Goal: Navigation & Orientation: Find specific page/section

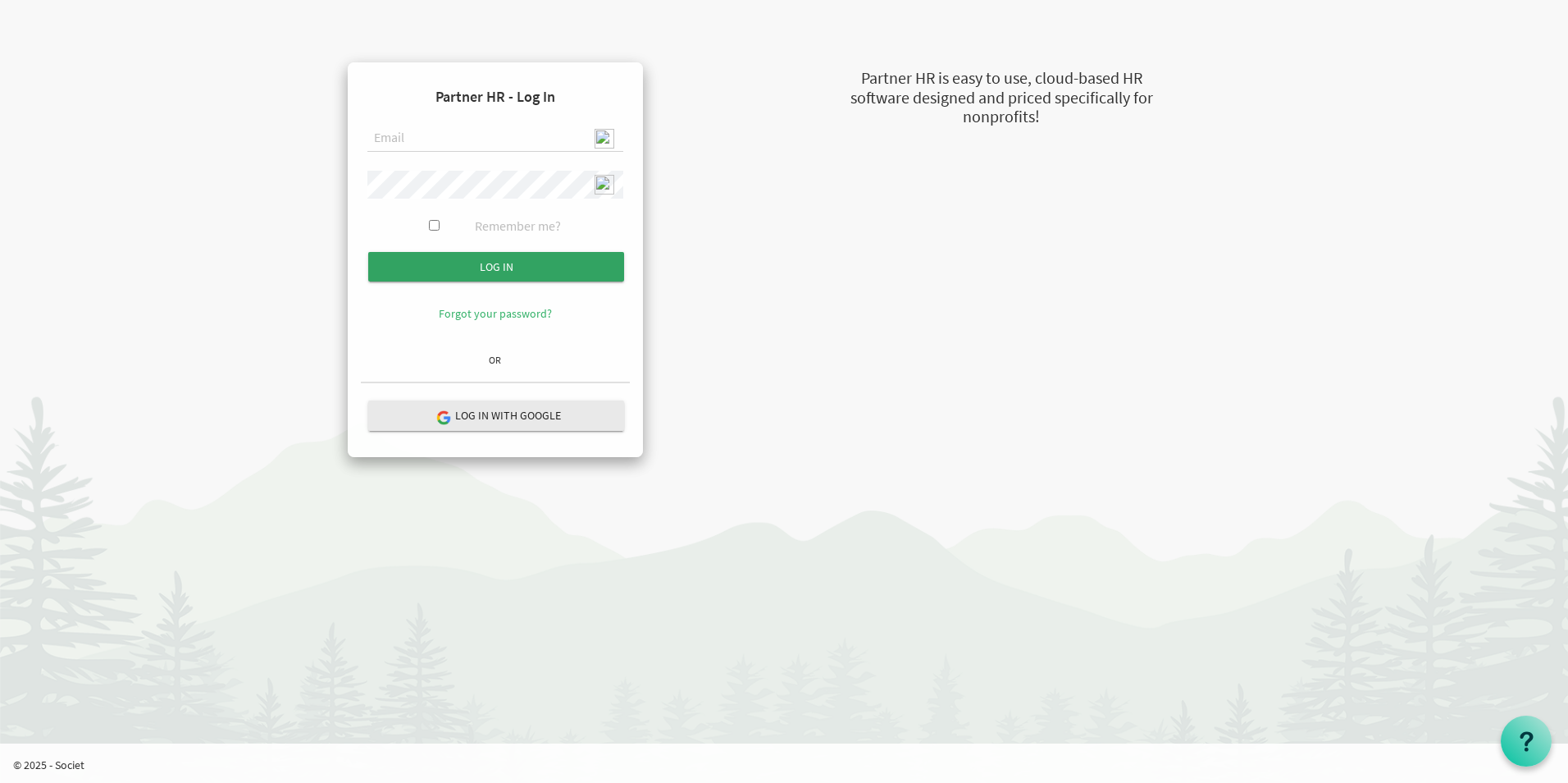
type input "admin@stepind.org"
click at [502, 270] on input "Log in" at bounding box center [496, 267] width 256 height 30
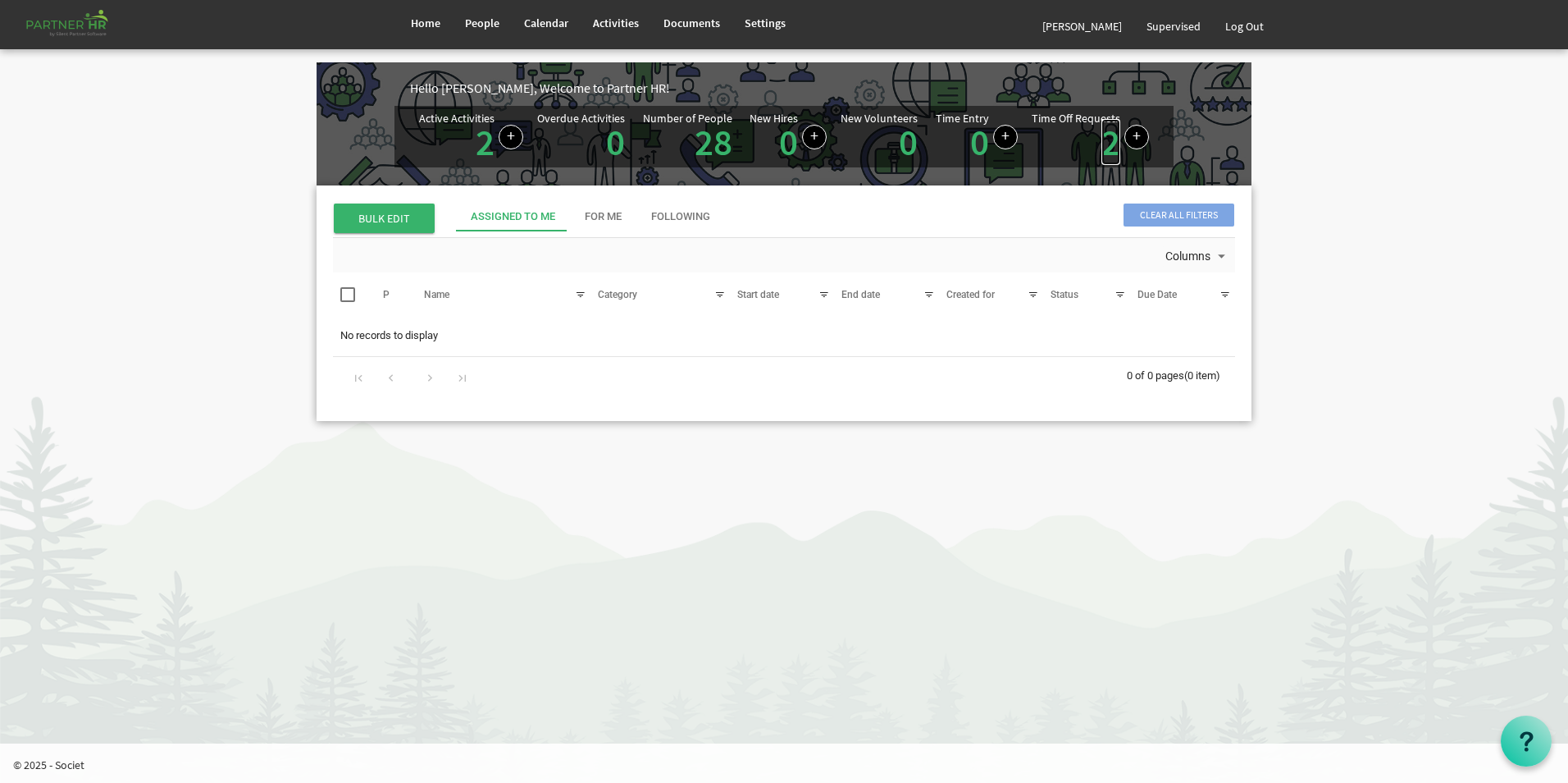
click at [1109, 149] on link "2" at bounding box center [1111, 141] width 19 height 45
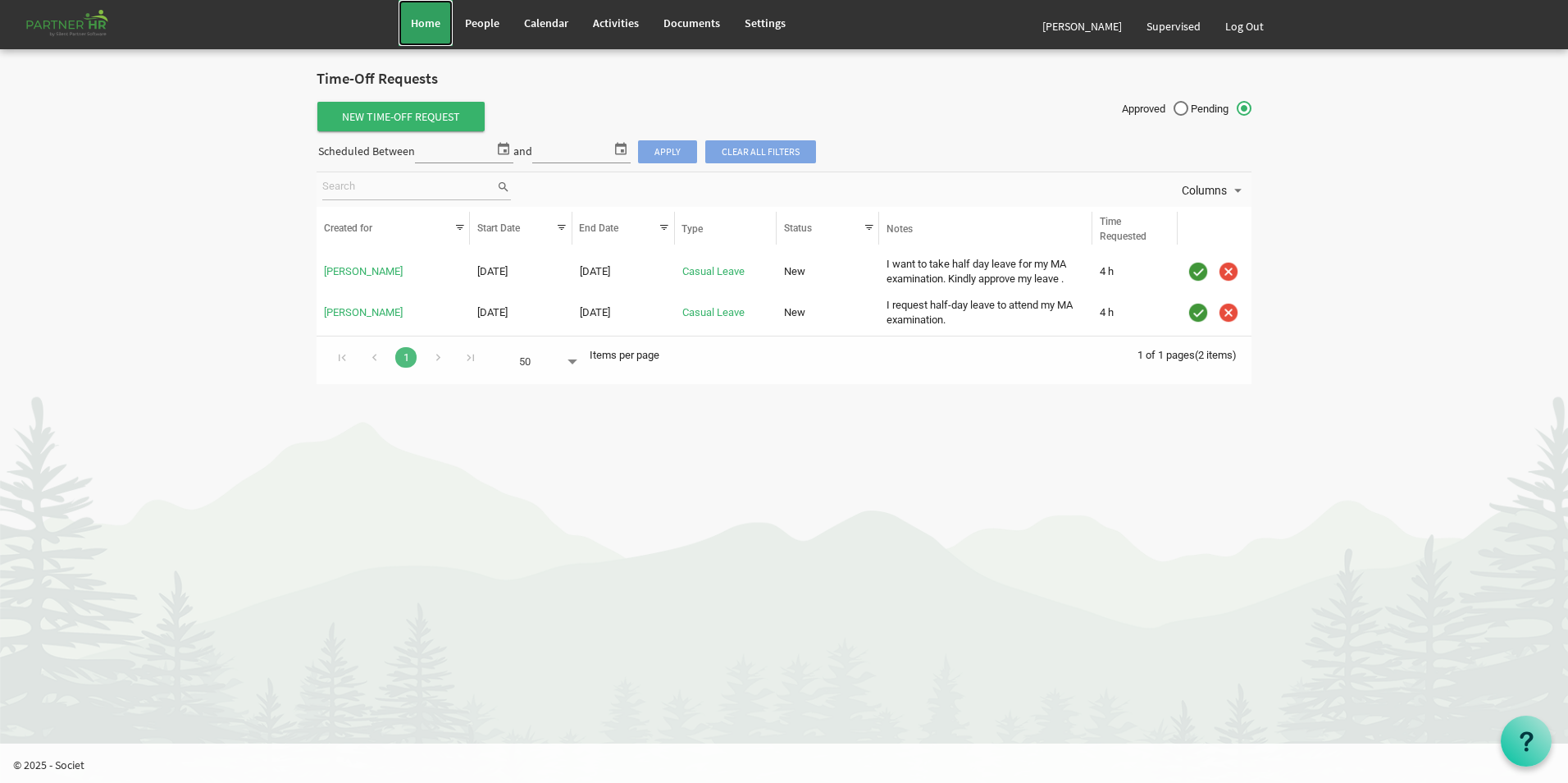
click at [415, 32] on link "Home" at bounding box center [426, 23] width 54 height 45
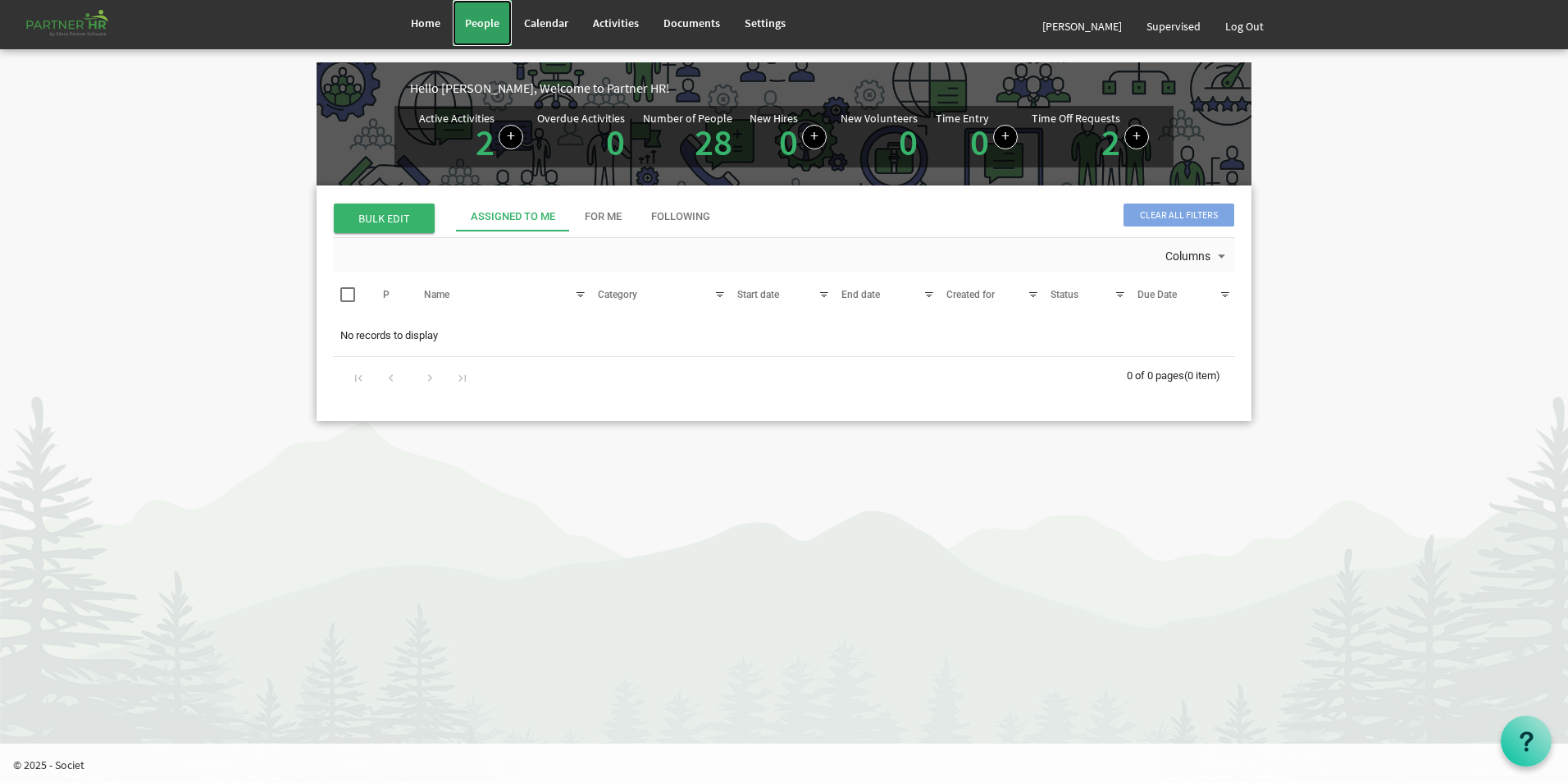
click at [481, 27] on span "People" at bounding box center [482, 23] width 35 height 15
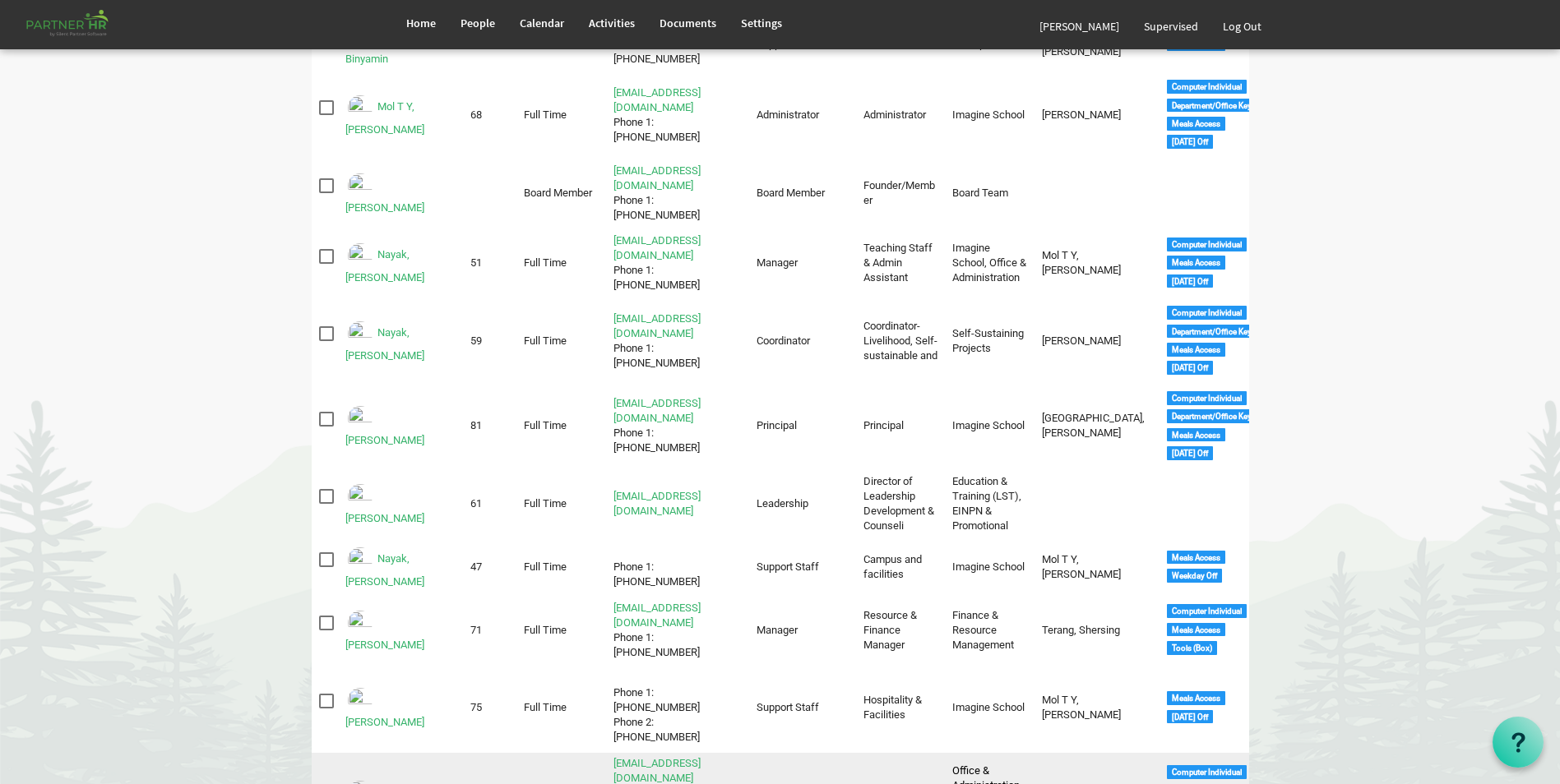
scroll to position [822, 0]
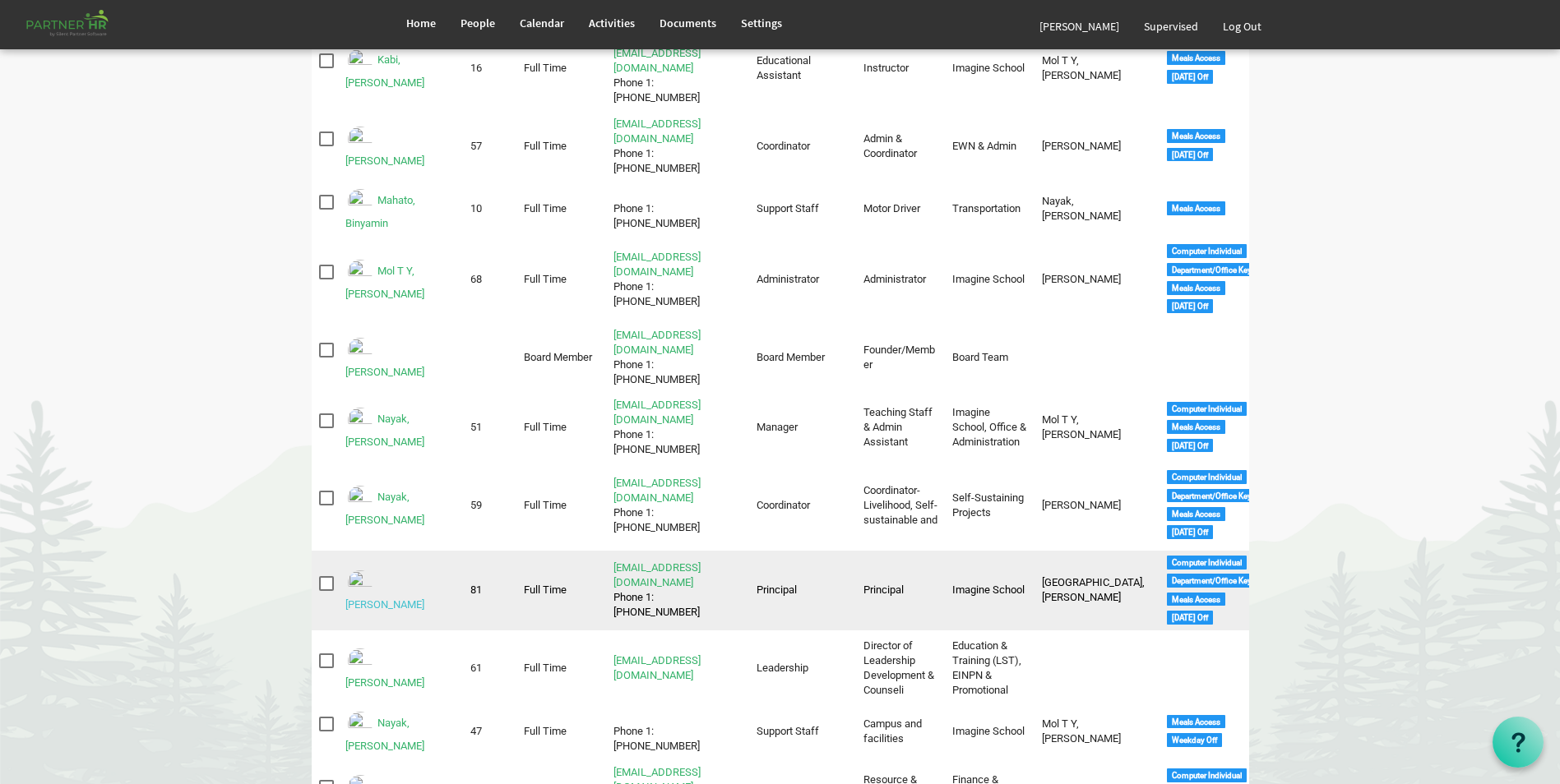
click at [424, 598] on link "Nayak, Labanya Rekha" at bounding box center [385, 604] width 79 height 12
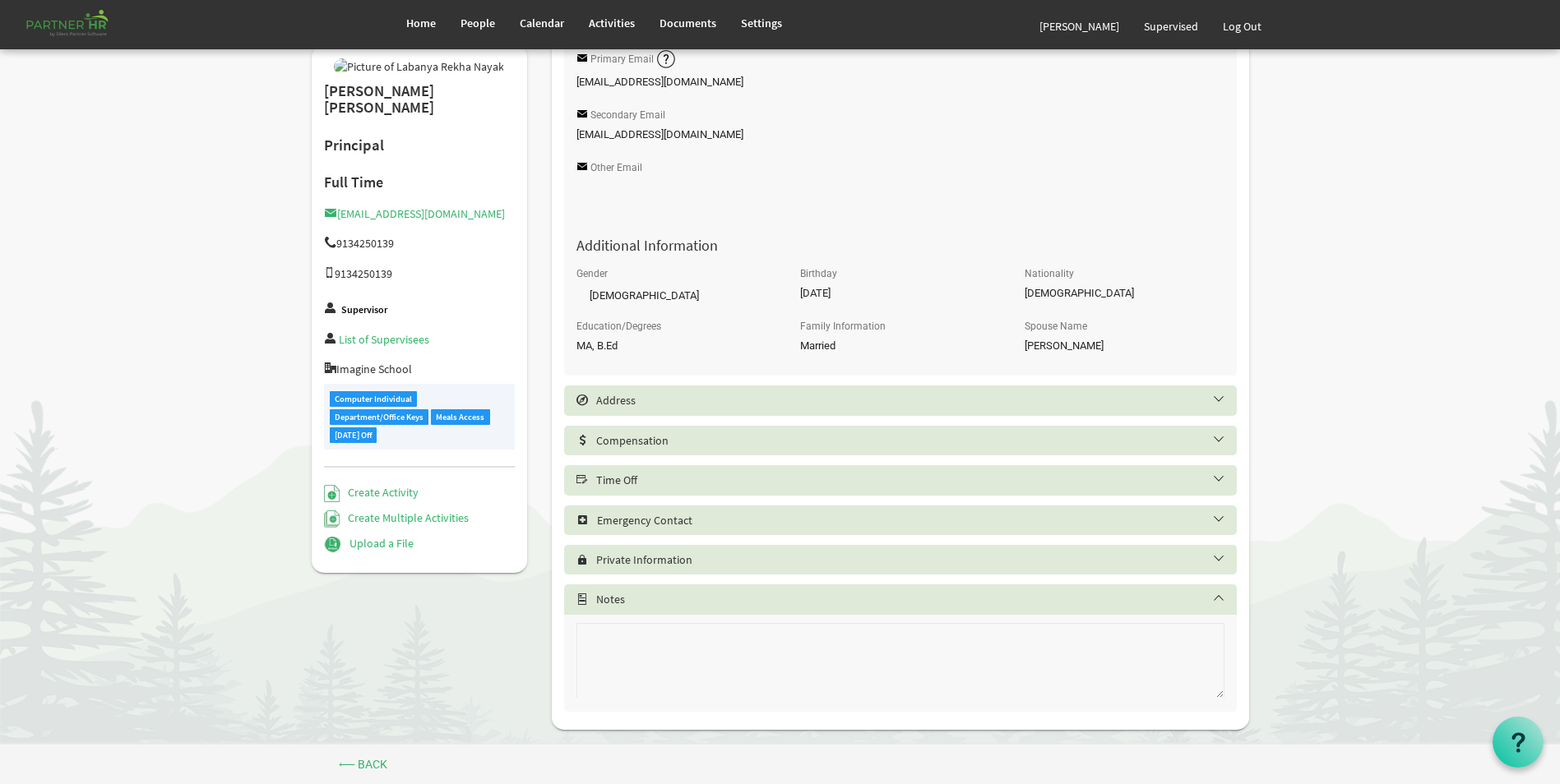
scroll to position [544, 0]
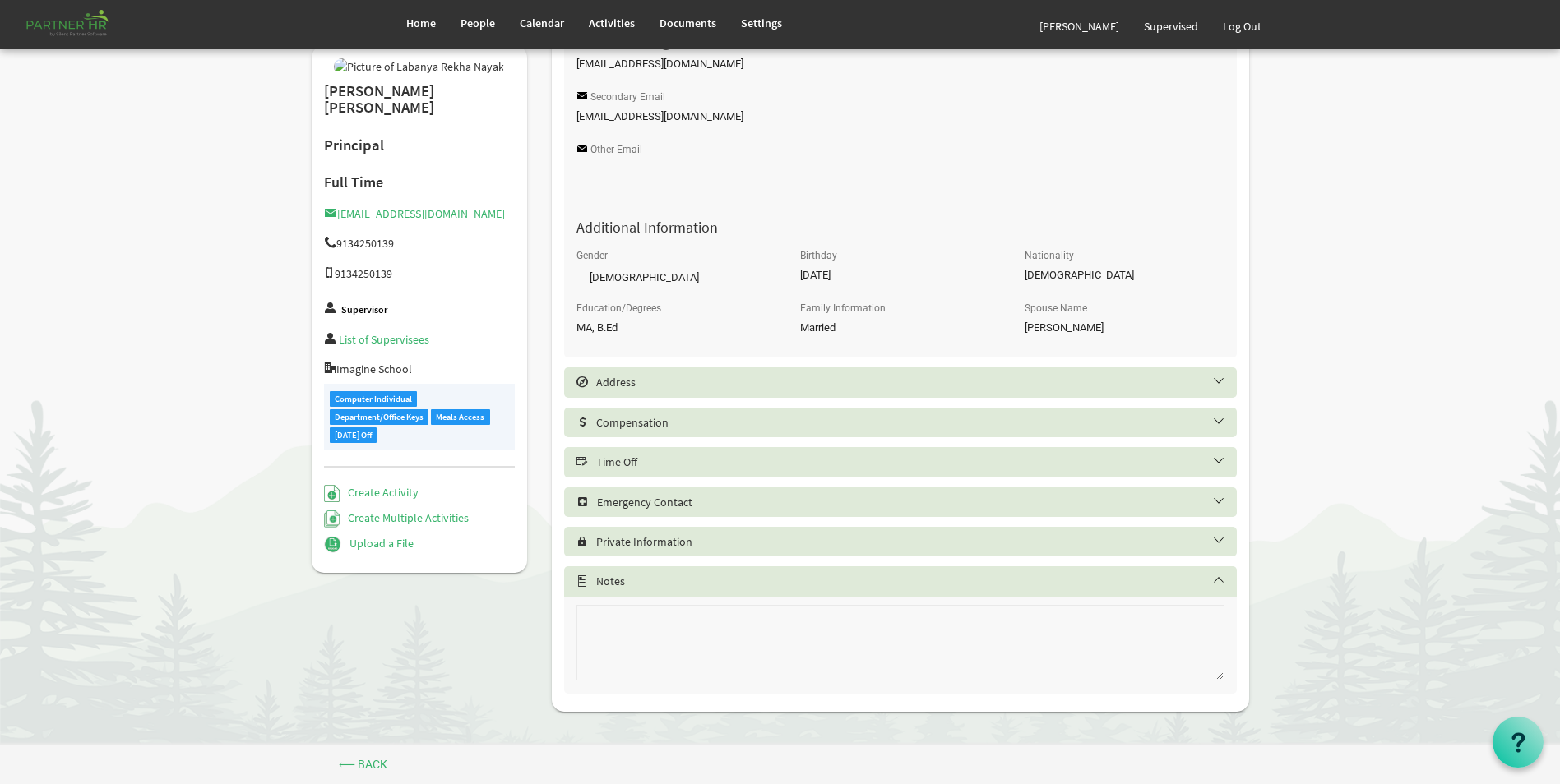
click at [709, 464] on h5 "Time Off" at bounding box center [912, 461] width 673 height 13
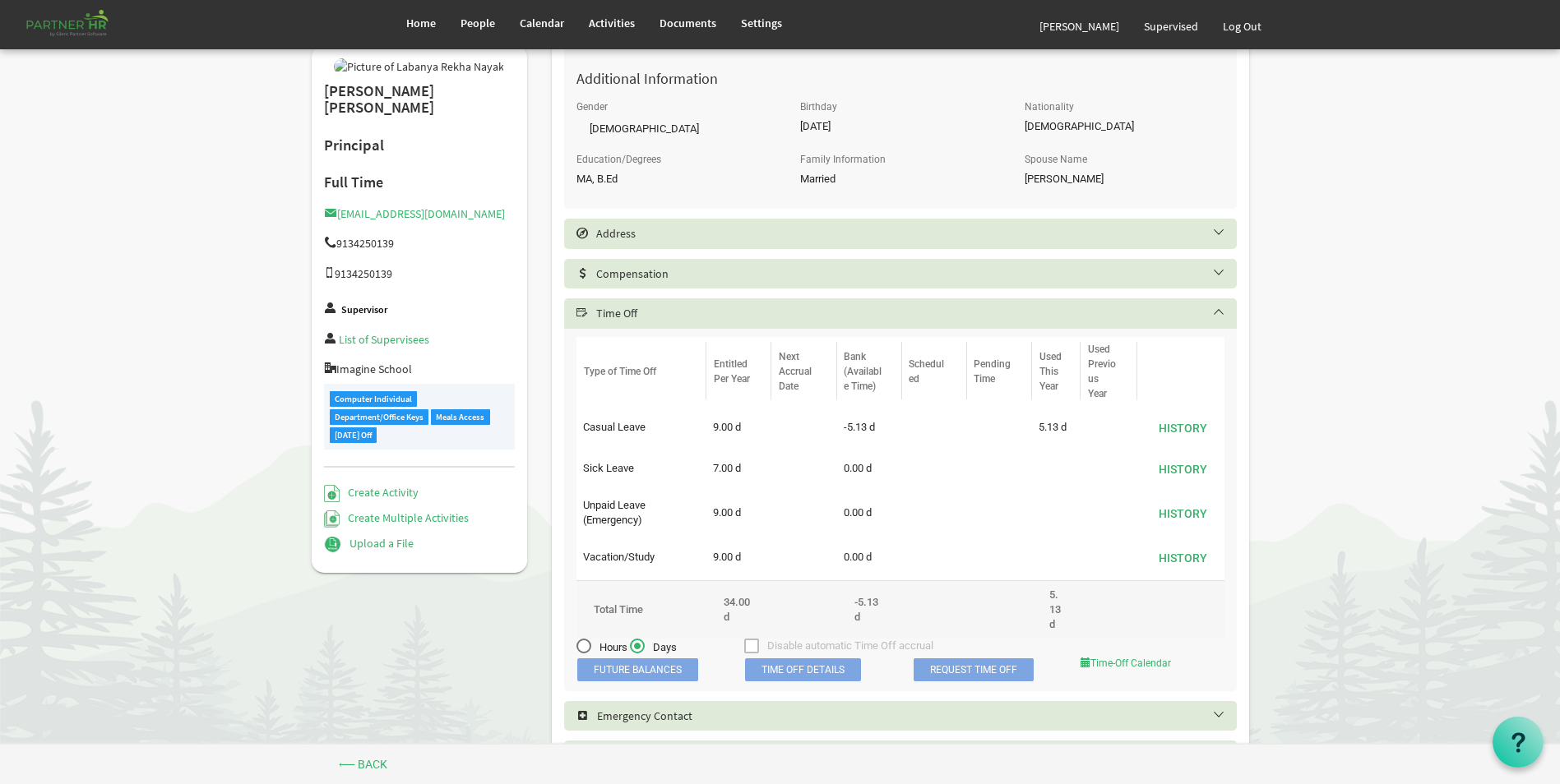
scroll to position [710, 0]
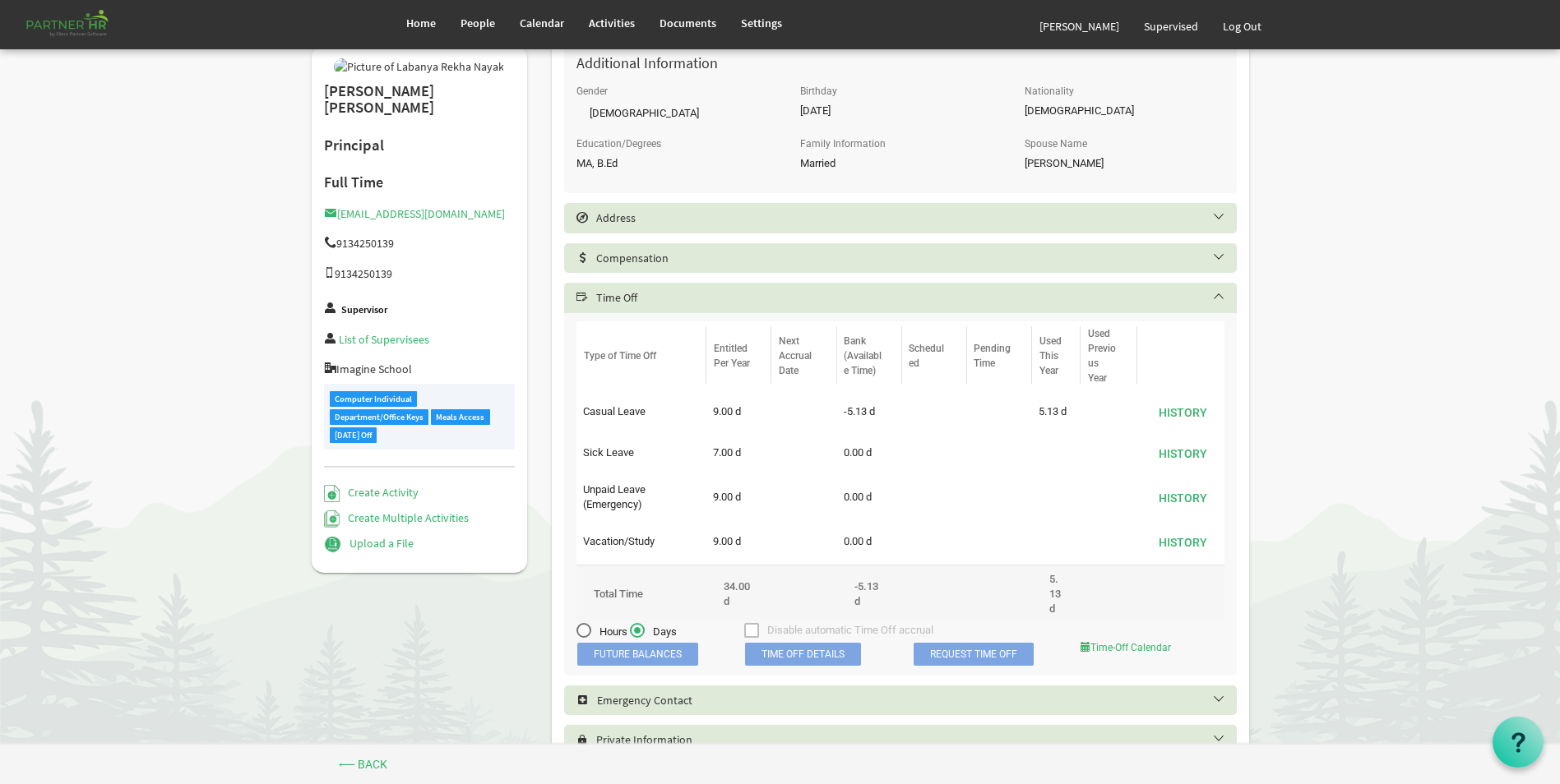
click at [809, 651] on span "Time Off Details" at bounding box center [802, 653] width 116 height 23
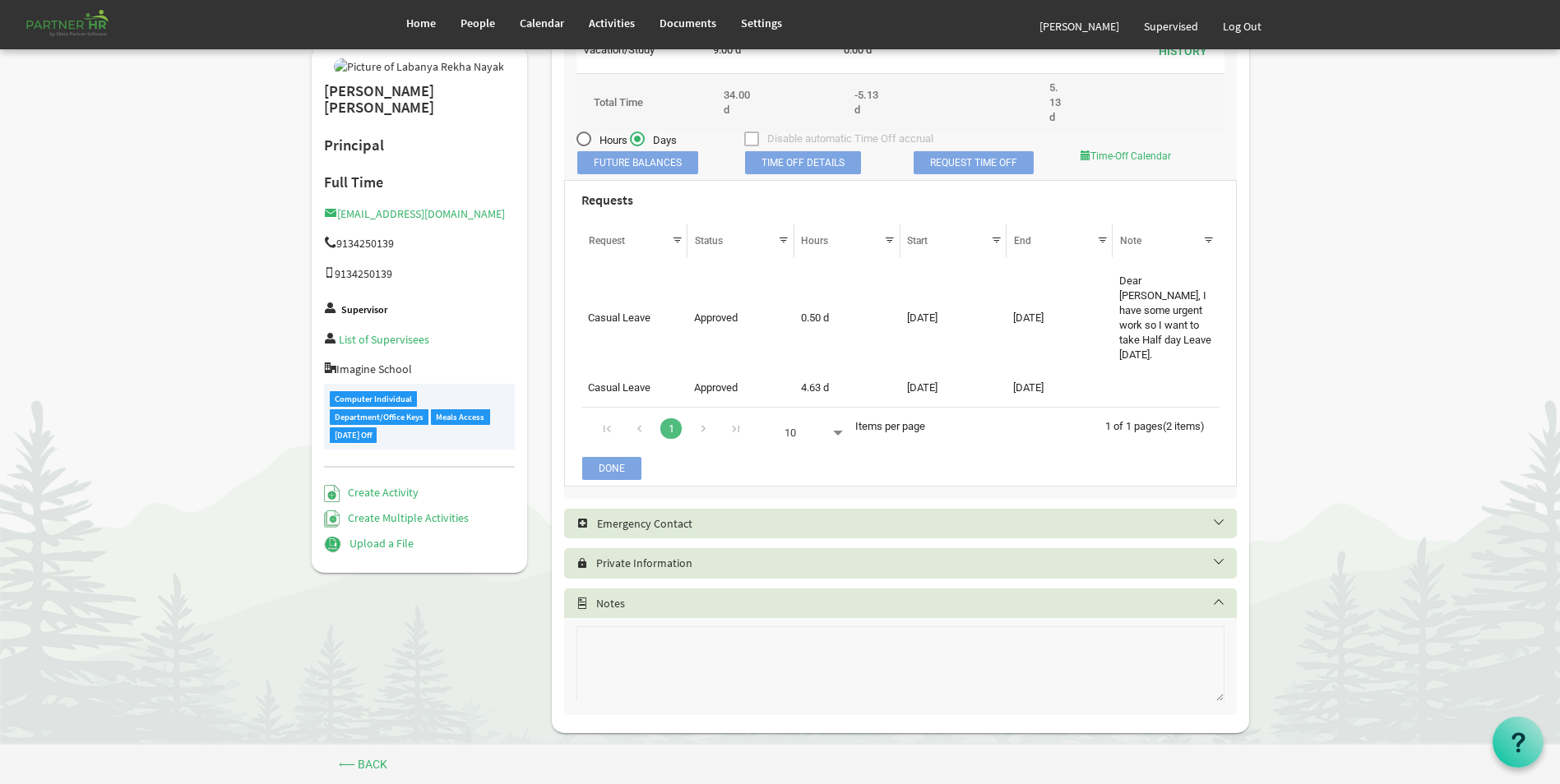
scroll to position [1208, 0]
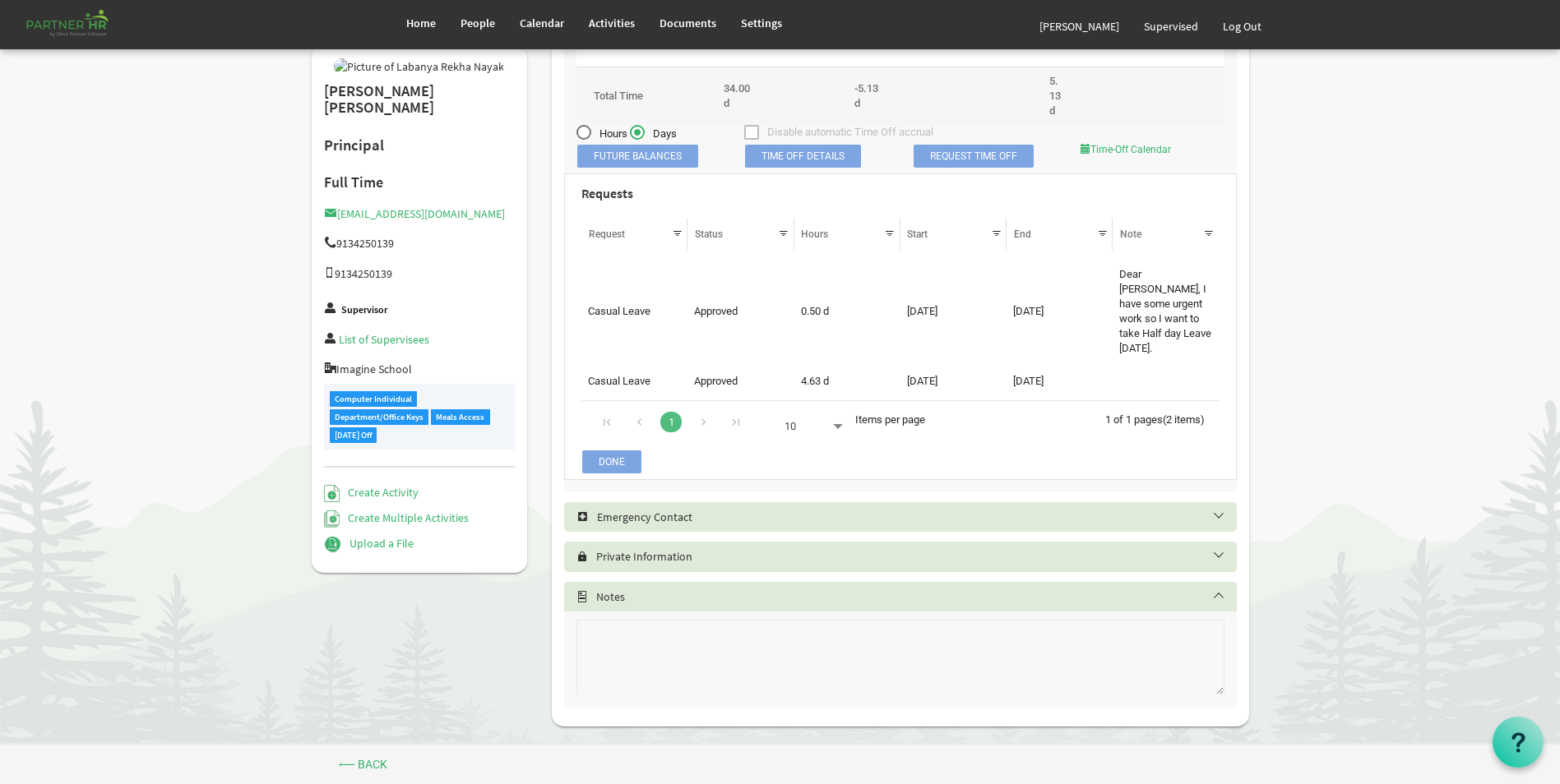
click at [854, 511] on h5 "Emergency Contact" at bounding box center [912, 517] width 673 height 13
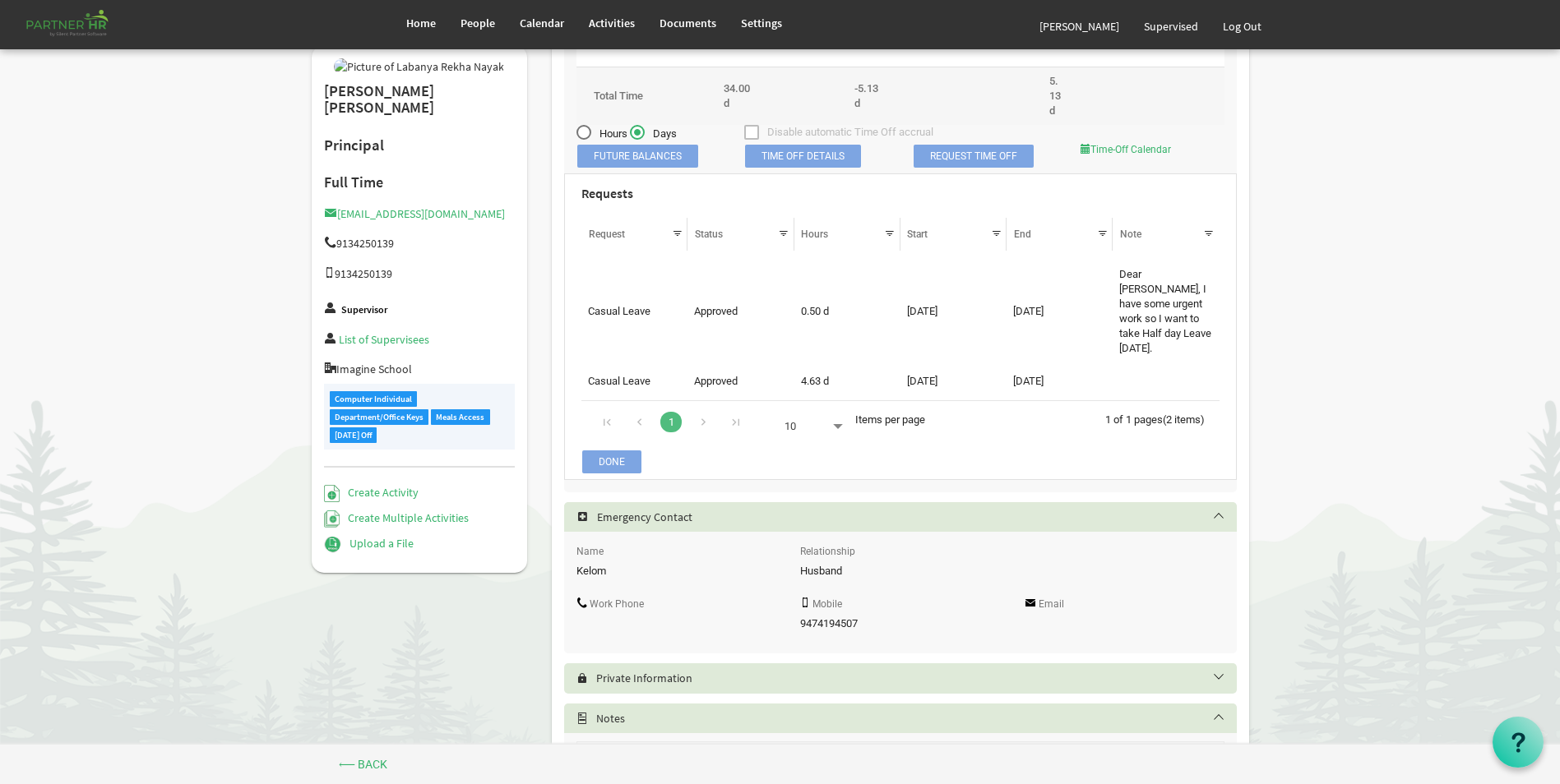
click at [855, 511] on h5 "Emergency Contact" at bounding box center [912, 517] width 673 height 13
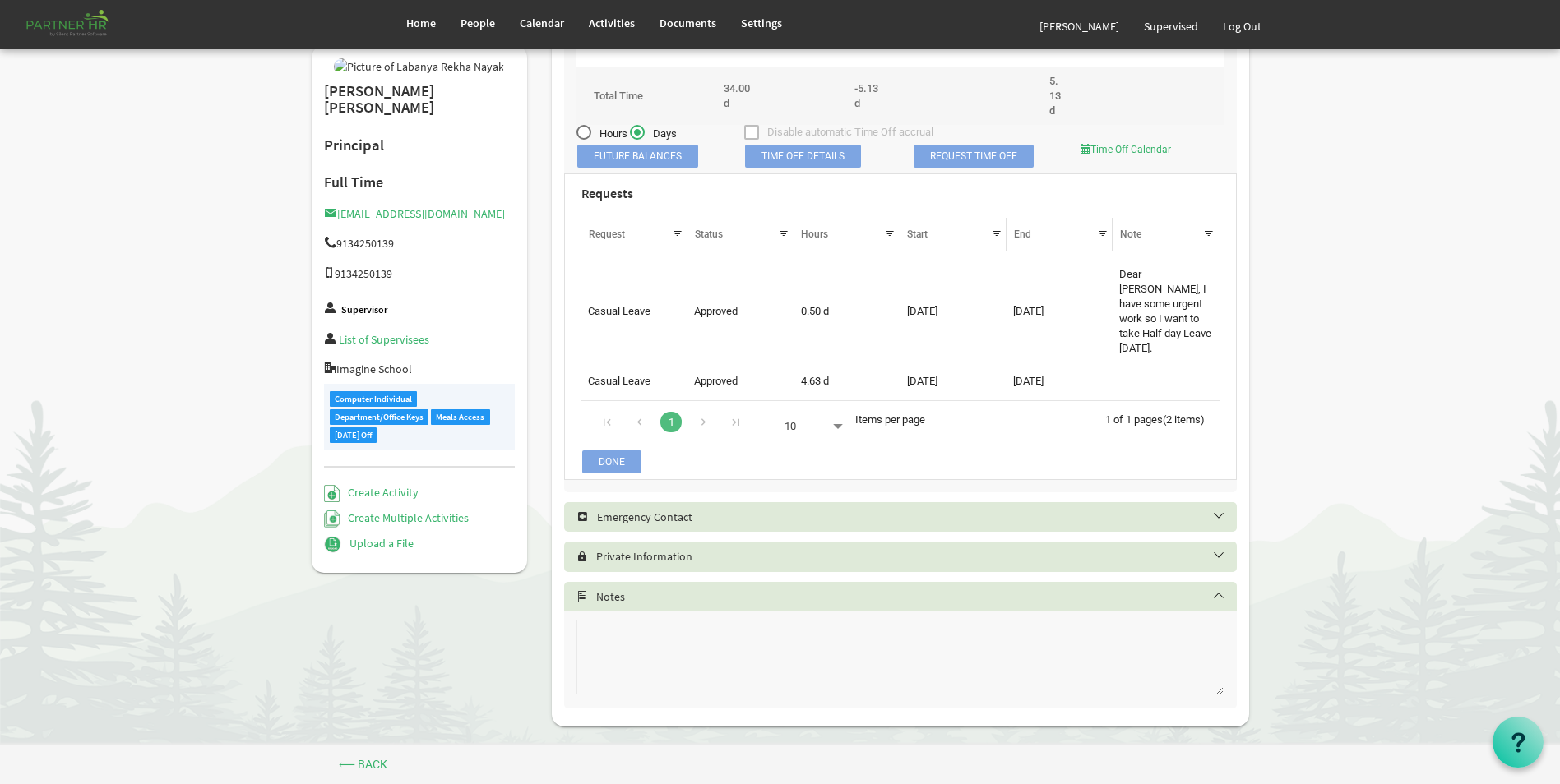
click at [791, 549] on h5 "Private Information" at bounding box center [912, 555] width 673 height 13
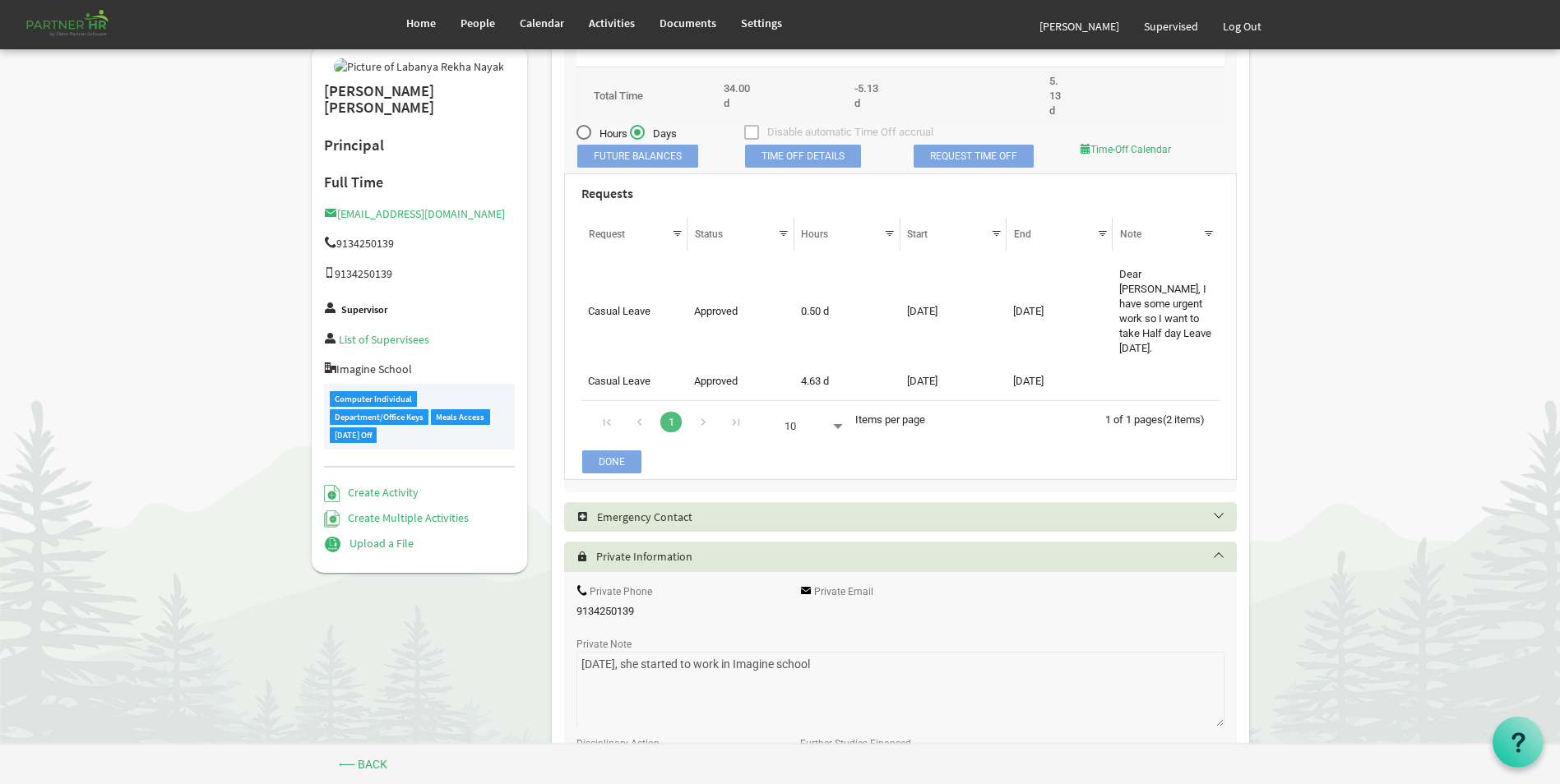
click at [795, 549] on h5 "Private Information" at bounding box center [912, 555] width 673 height 13
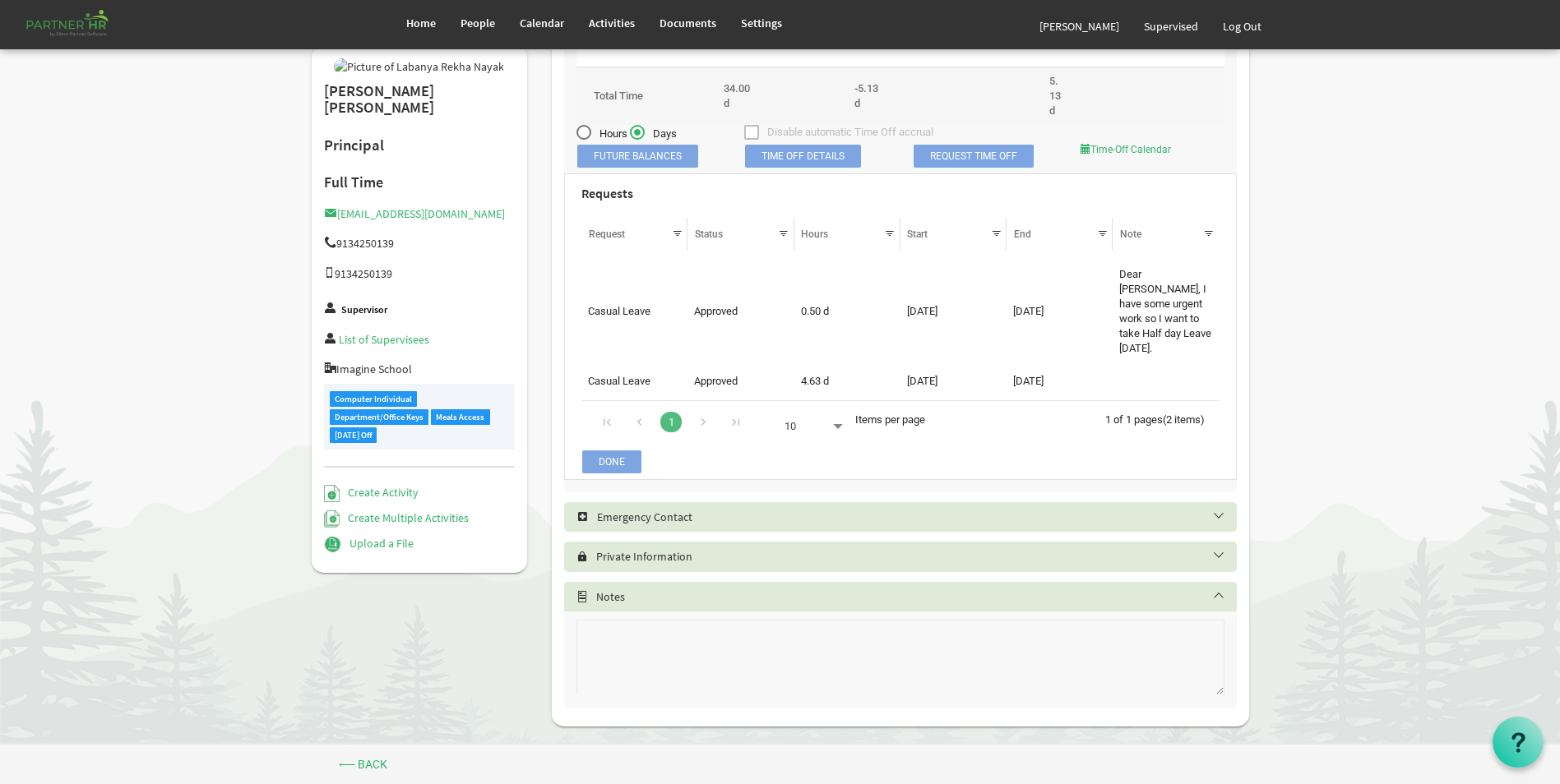
click at [796, 549] on h5 "Private Information" at bounding box center [912, 555] width 673 height 13
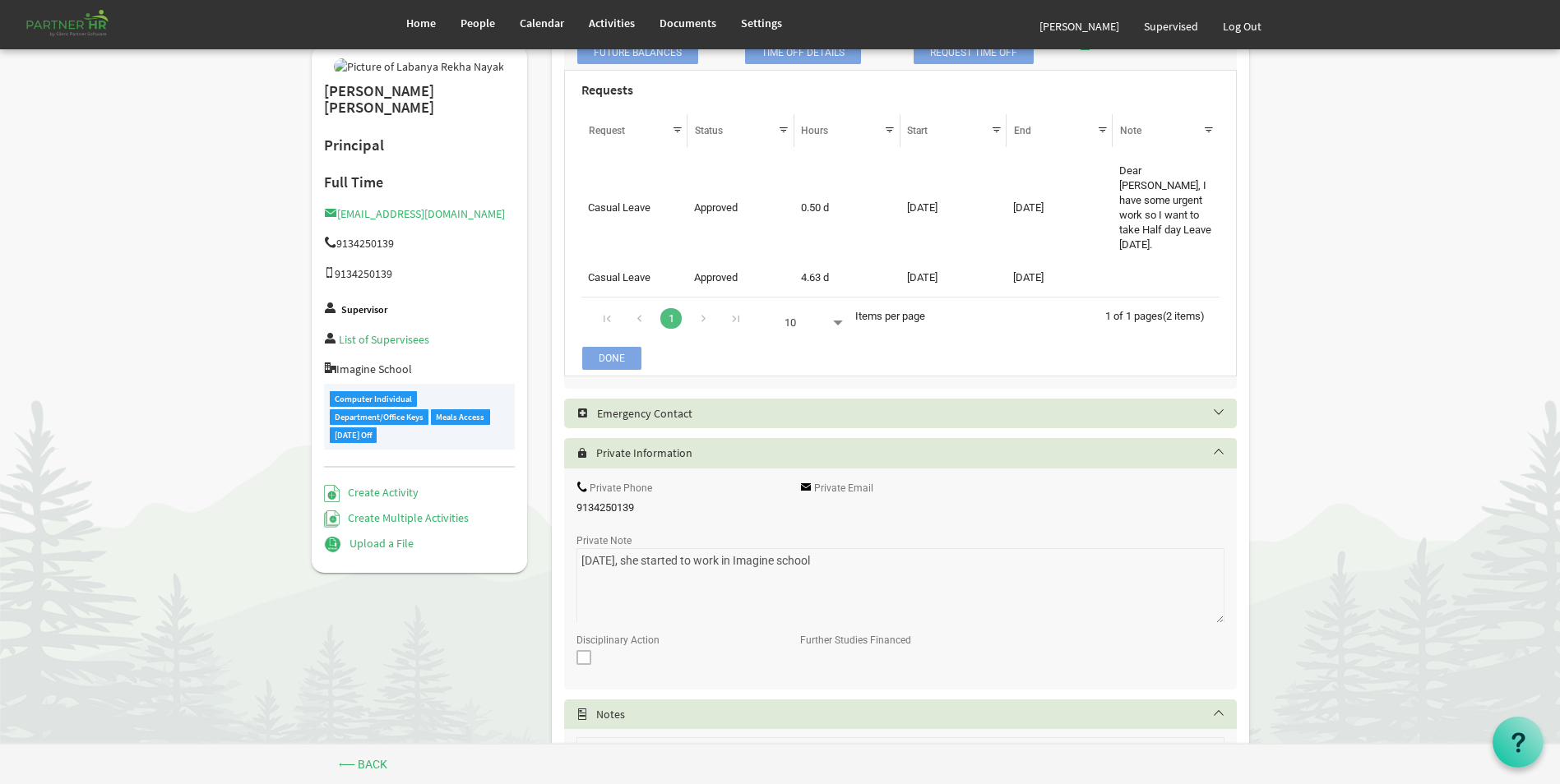
scroll to position [1428, 0]
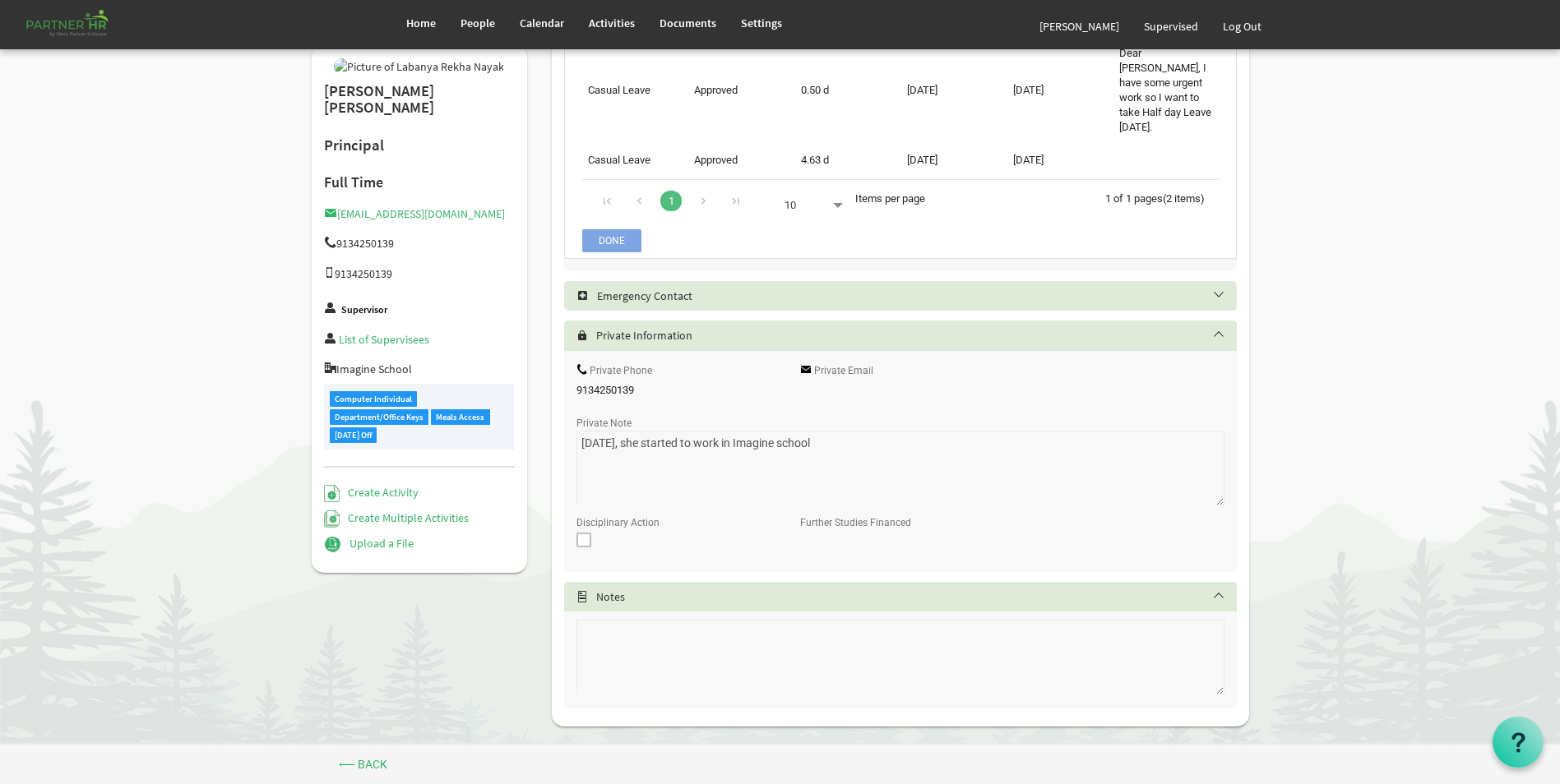
click at [709, 329] on h5 "Private Information" at bounding box center [912, 335] width 673 height 13
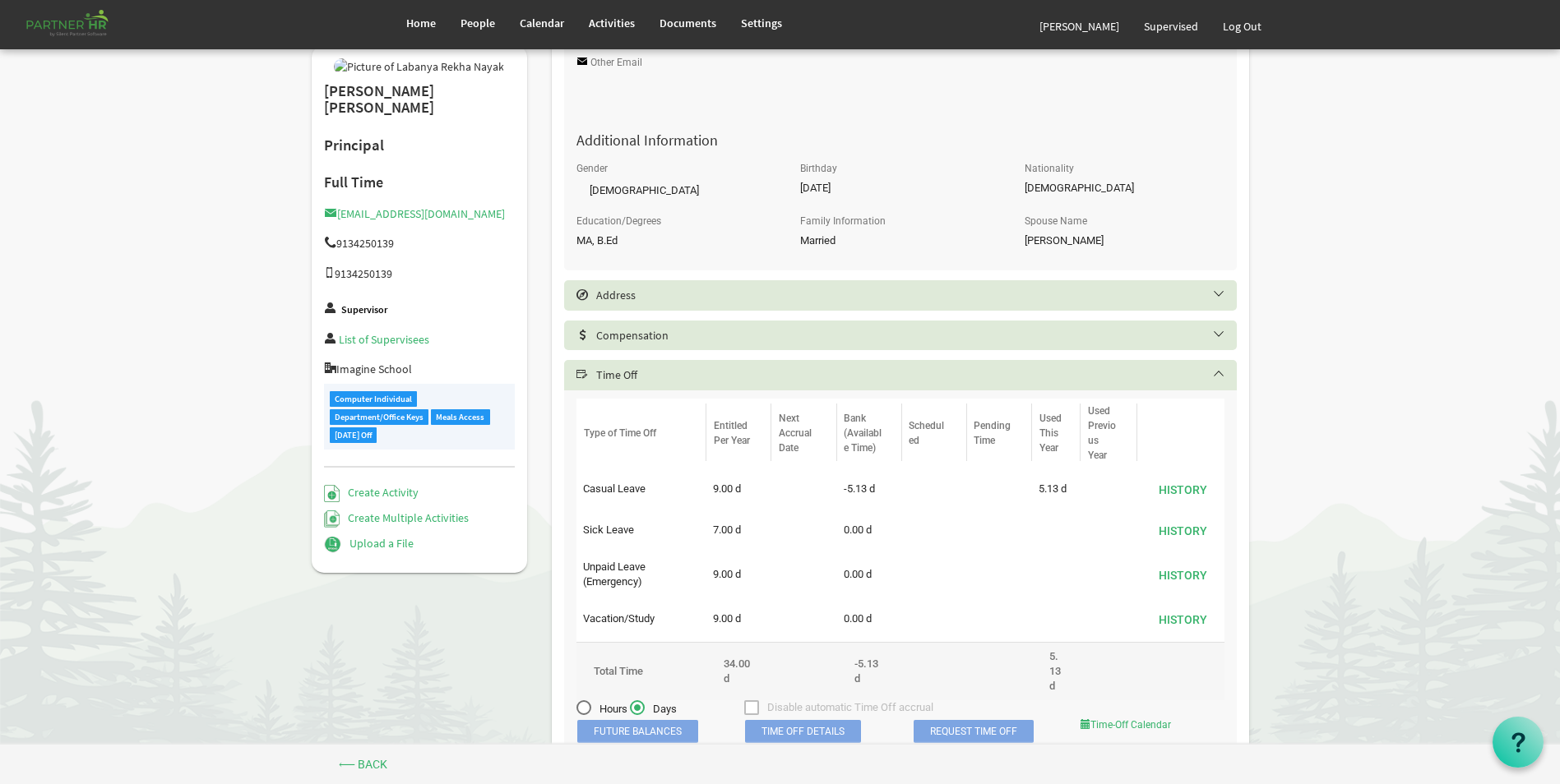
scroll to position [385, 0]
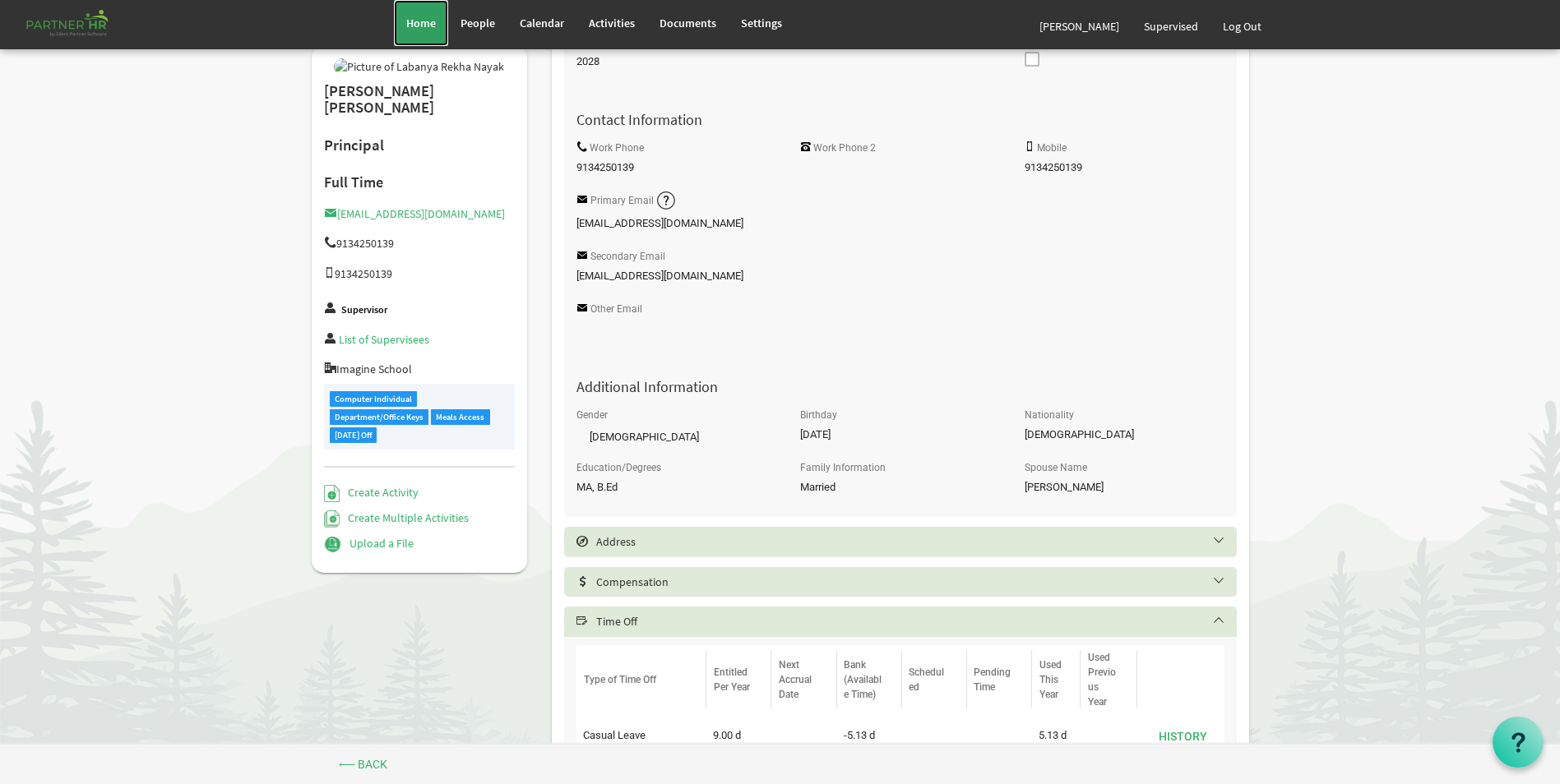
click at [421, 23] on span "Home" at bounding box center [421, 23] width 30 height 15
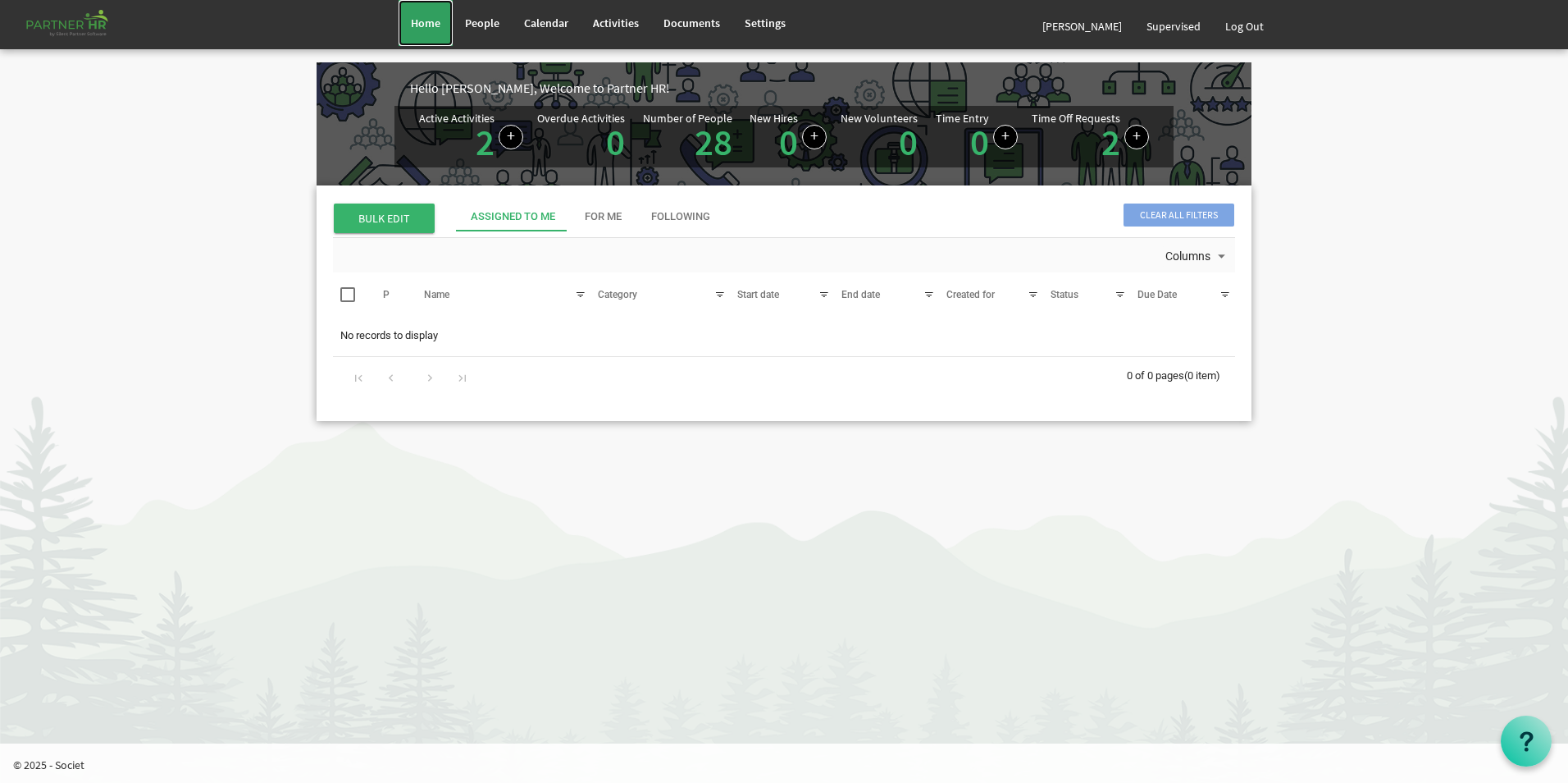
click at [430, 22] on span "Home" at bounding box center [426, 23] width 30 height 15
click at [625, 18] on span "Activities" at bounding box center [616, 23] width 45 height 15
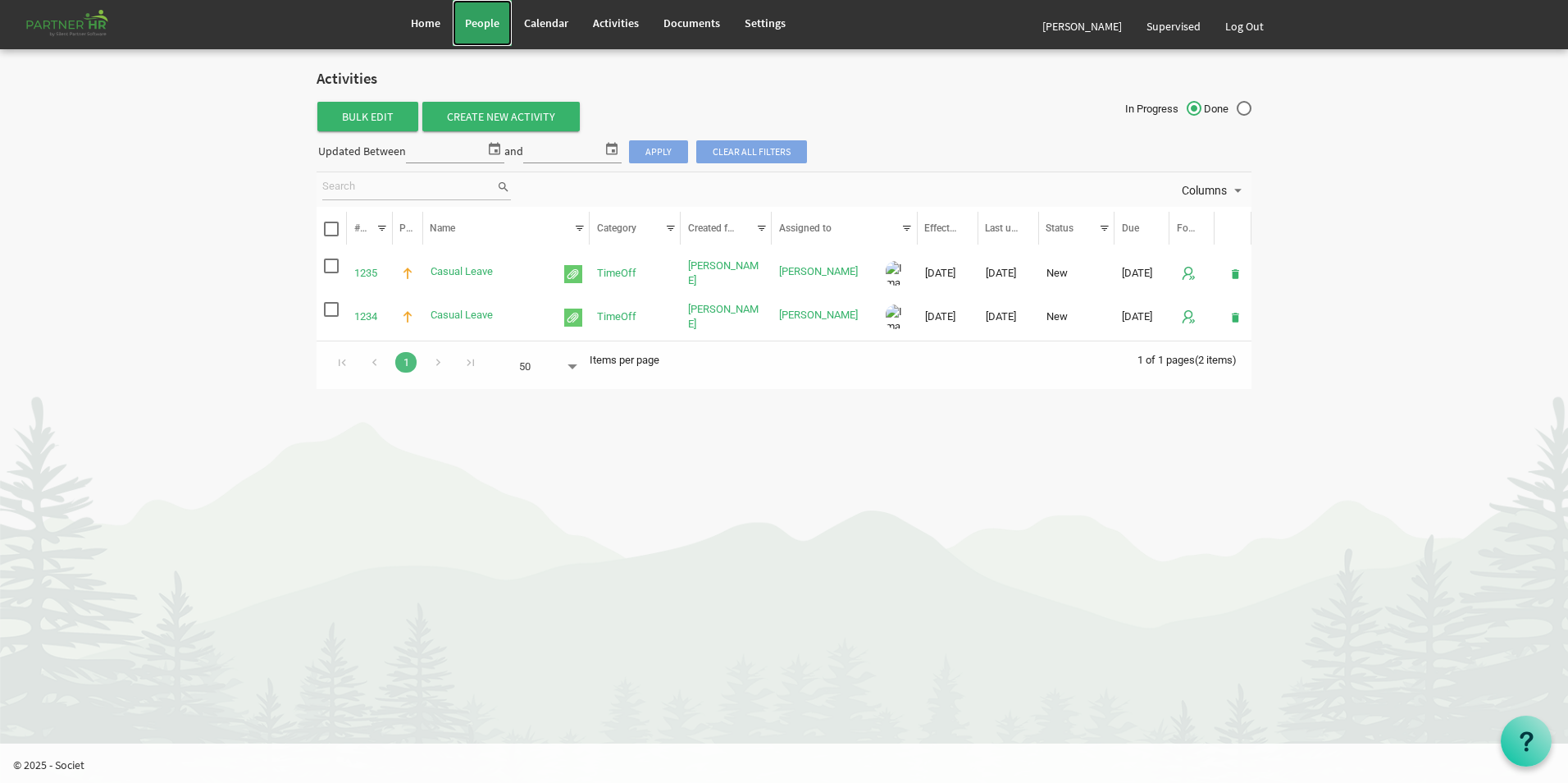
click at [486, 26] on span "People" at bounding box center [482, 23] width 35 height 15
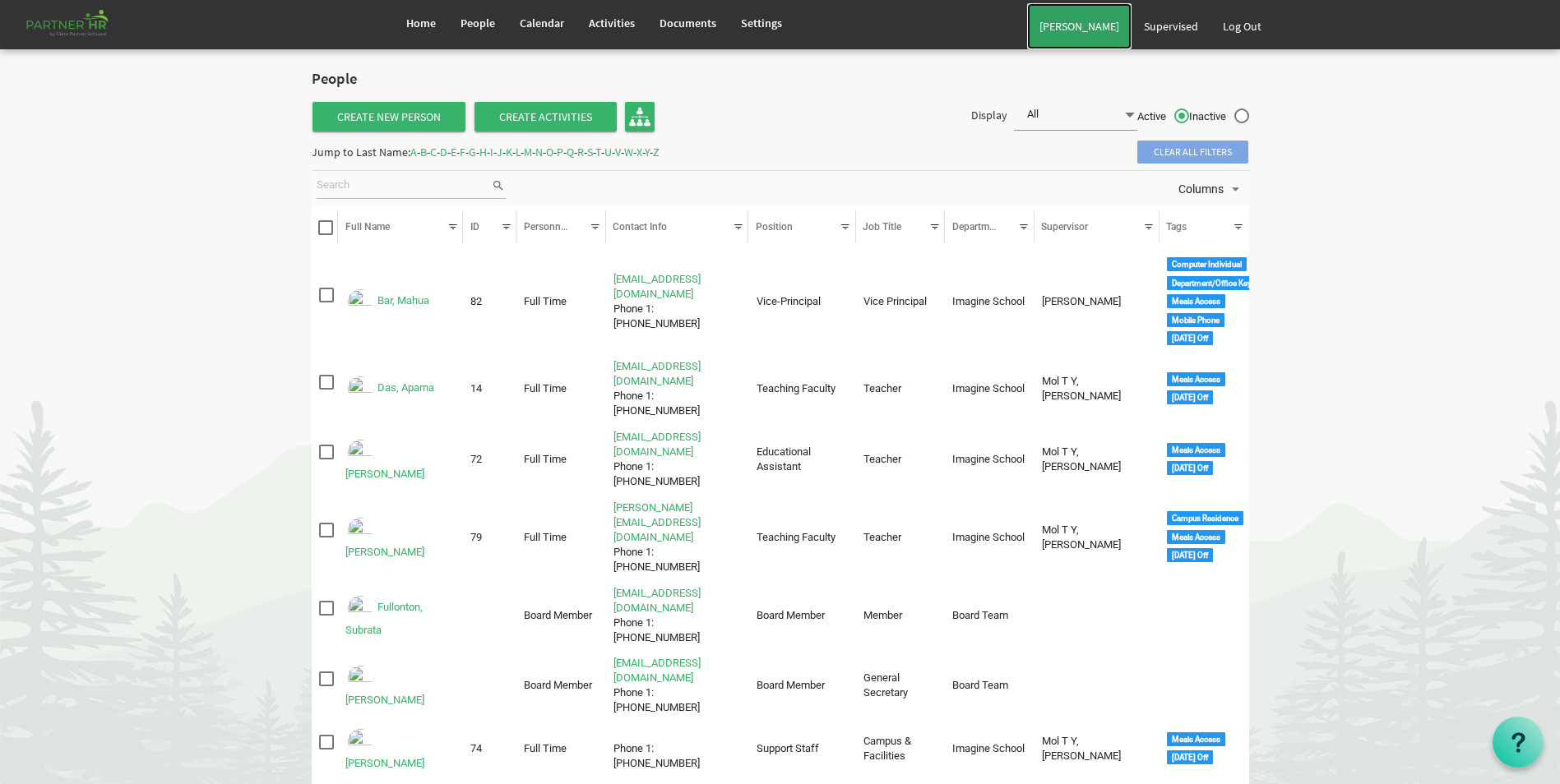
click at [1096, 22] on link "[PERSON_NAME]" at bounding box center [1079, 26] width 104 height 46
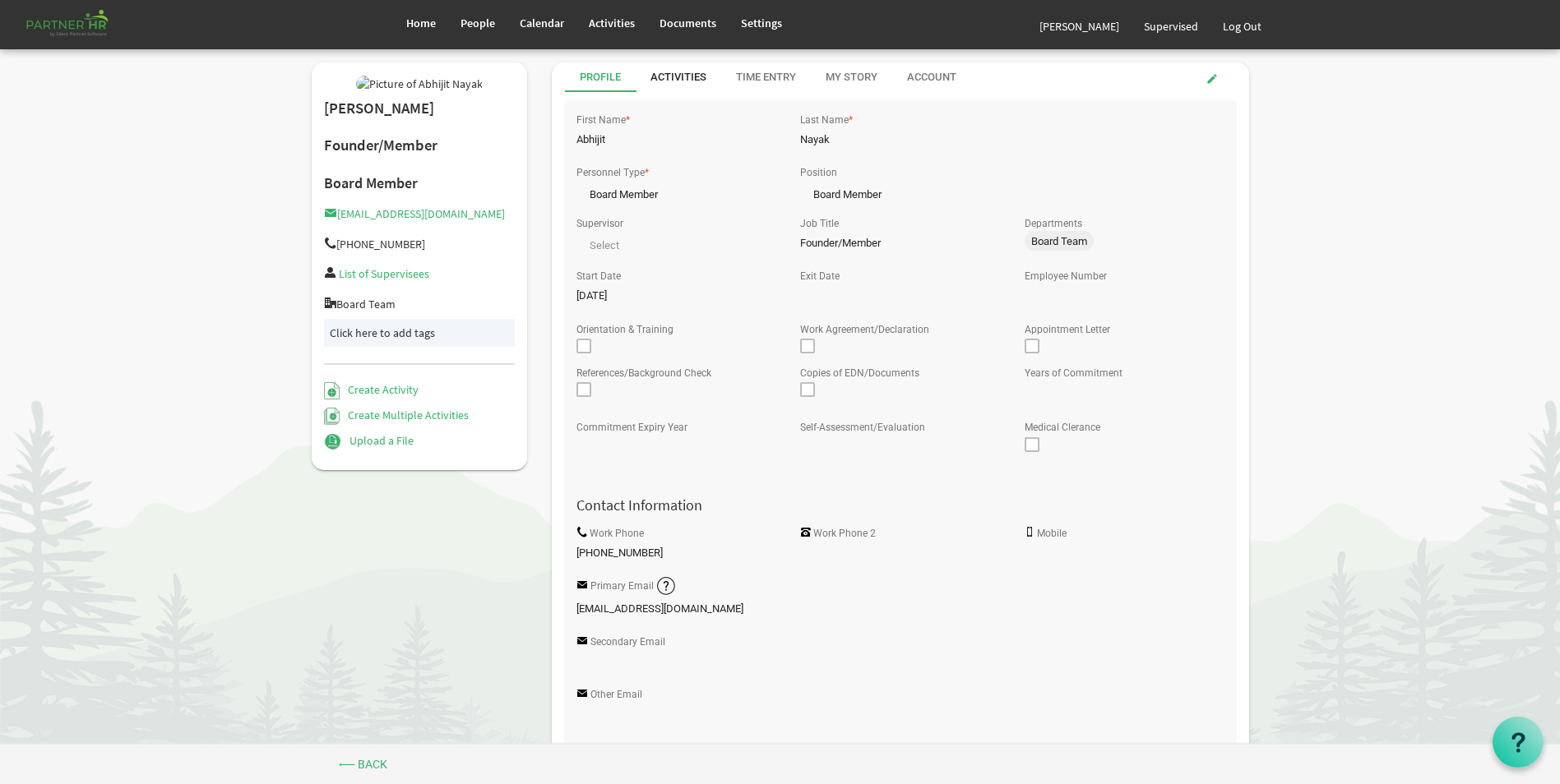
click at [688, 70] on div "Activities" at bounding box center [678, 78] width 55 height 16
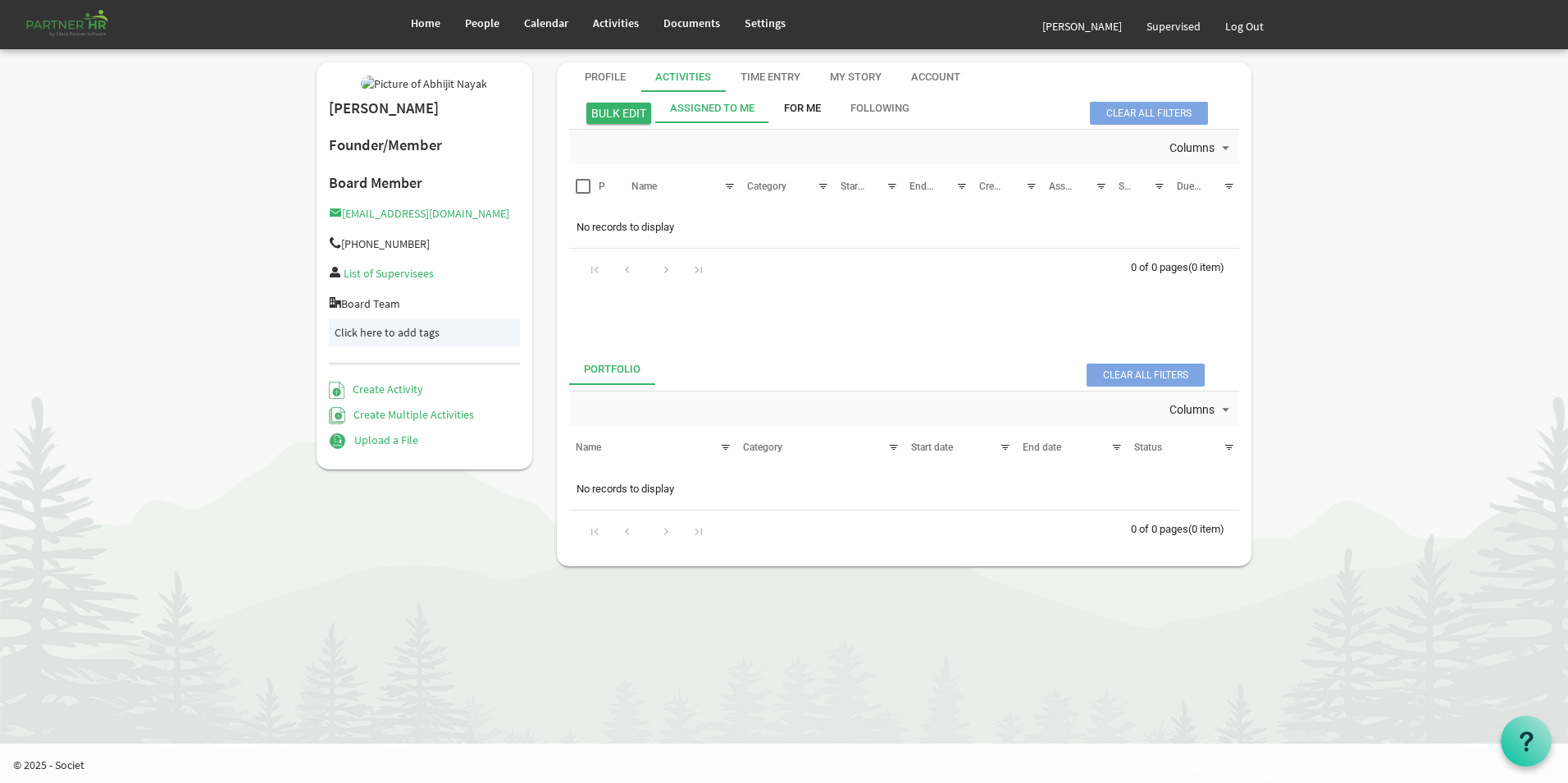
click at [818, 114] on div "For Me" at bounding box center [802, 109] width 37 height 16
click at [872, 99] on div "Following" at bounding box center [880, 109] width 59 height 30
click at [596, 82] on div "Profile" at bounding box center [606, 78] width 41 height 16
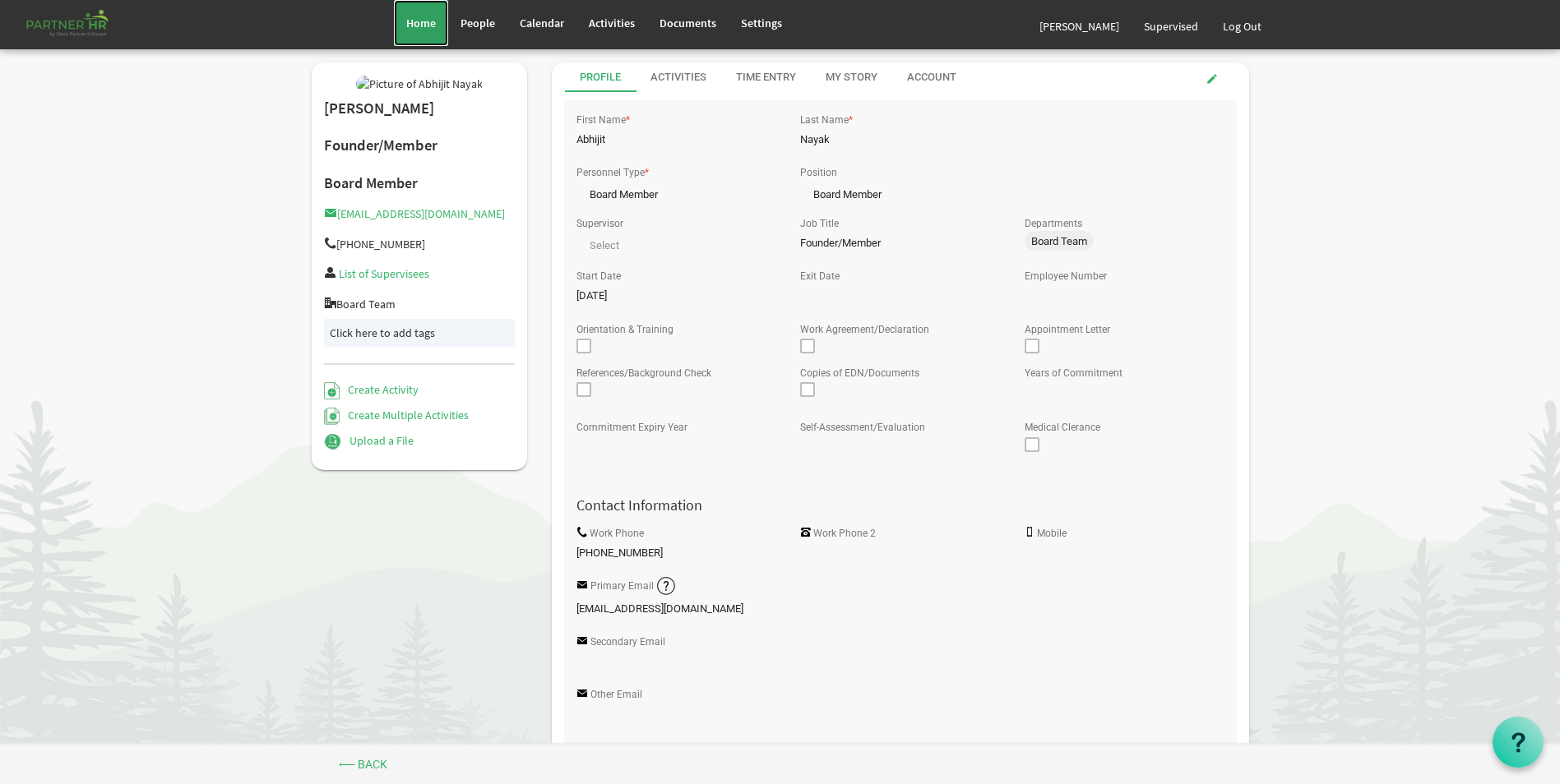
click at [416, 34] on link "Home" at bounding box center [421, 23] width 54 height 46
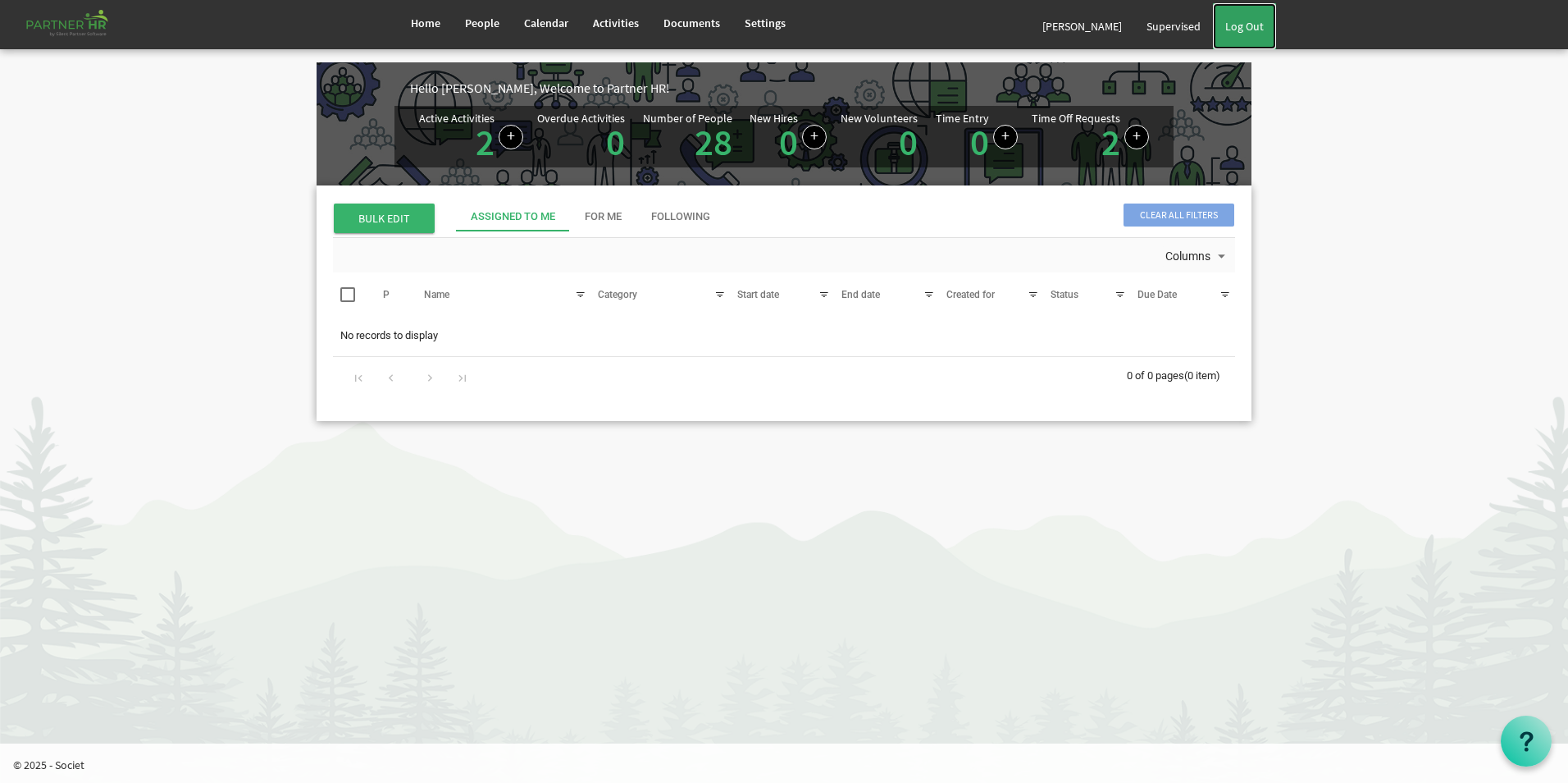
click at [1259, 27] on link "Log Out" at bounding box center [1245, 26] width 63 height 45
